Goal: Task Accomplishment & Management: Use online tool/utility

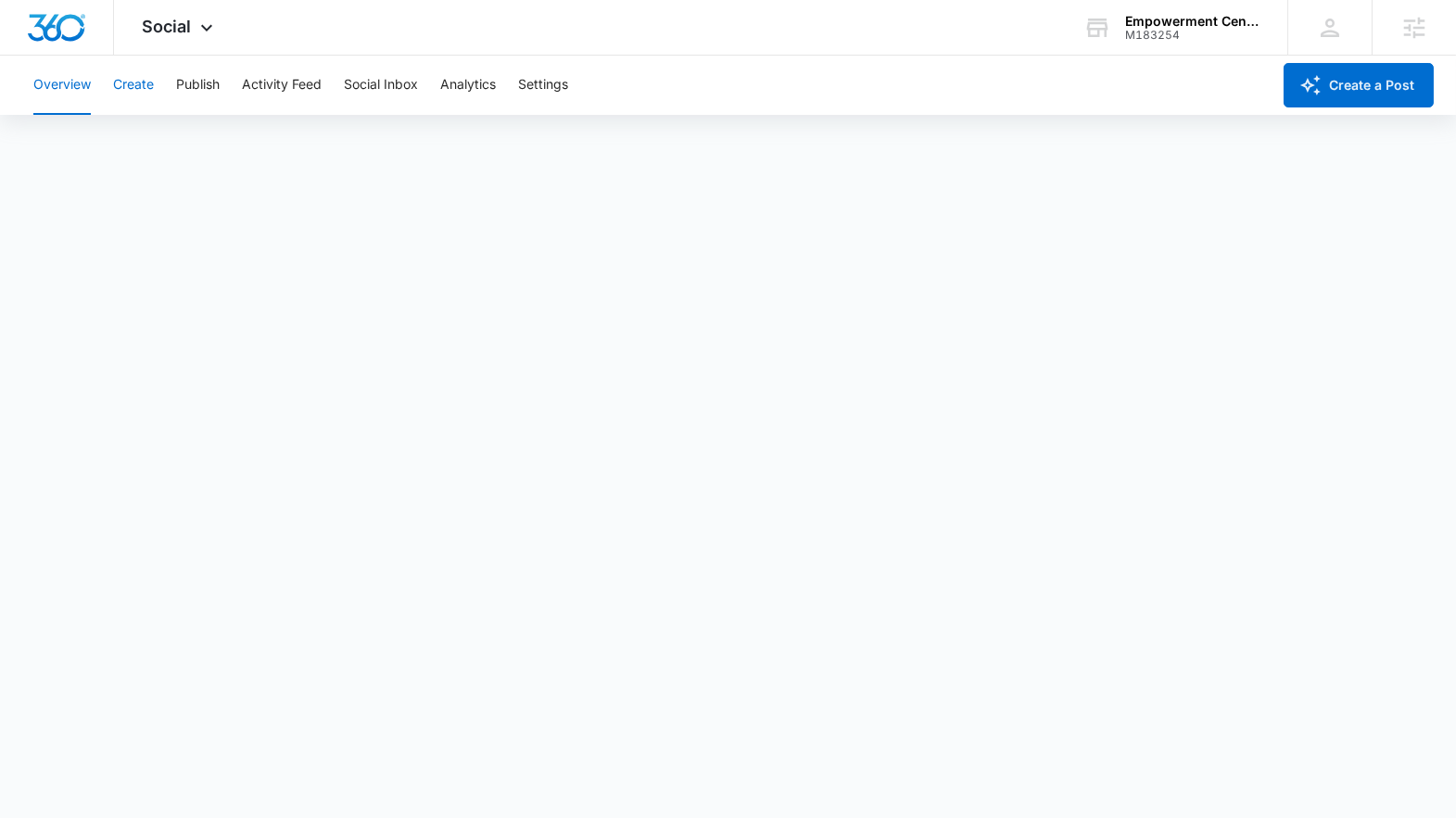
click at [129, 77] on button "Create" at bounding box center [133, 85] width 41 height 59
click at [182, 130] on button "Approvals" at bounding box center [181, 141] width 62 height 51
click at [135, 102] on button "Create" at bounding box center [133, 85] width 41 height 59
click at [197, 93] on button "Publish" at bounding box center [197, 85] width 44 height 59
